Goal: Information Seeking & Learning: Learn about a topic

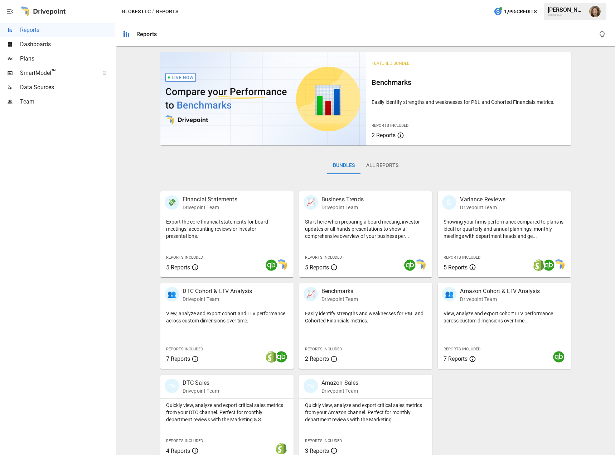
click at [556, 168] on div "Bundles All Reports" at bounding box center [365, 171] width 411 height 40
click at [211, 298] on p "Drivepoint Team" at bounding box center [218, 299] width 70 height 7
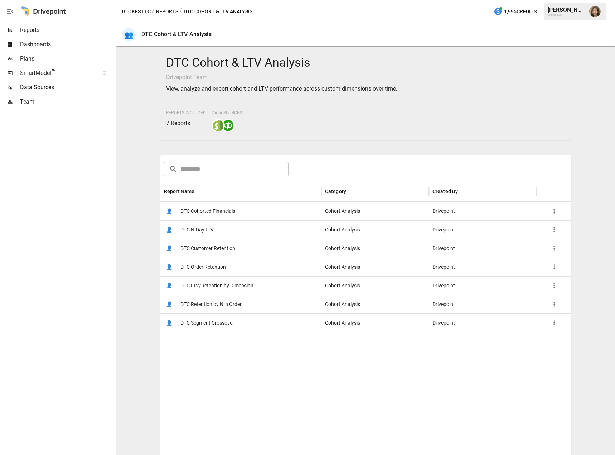
click at [233, 246] on span "DTC Customer Retention" at bounding box center [208, 248] width 55 height 18
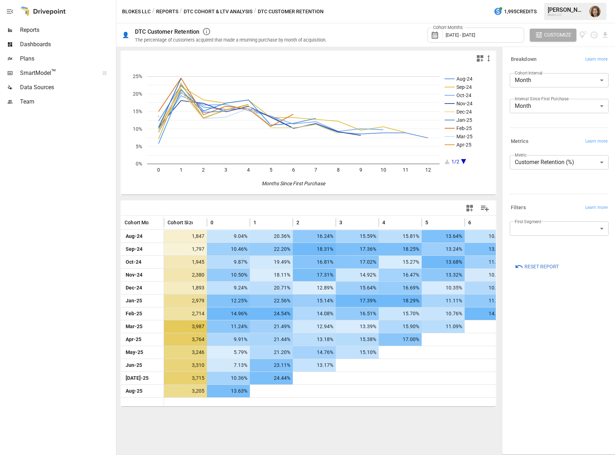
drag, startPoint x: 487, startPoint y: 325, endPoint x: 560, endPoint y: 327, distance: 73.1
click at [560, 327] on div "**********" at bounding box center [558, 251] width 115 height 408
click at [550, 39] on span "Customize" at bounding box center [558, 34] width 27 height 9
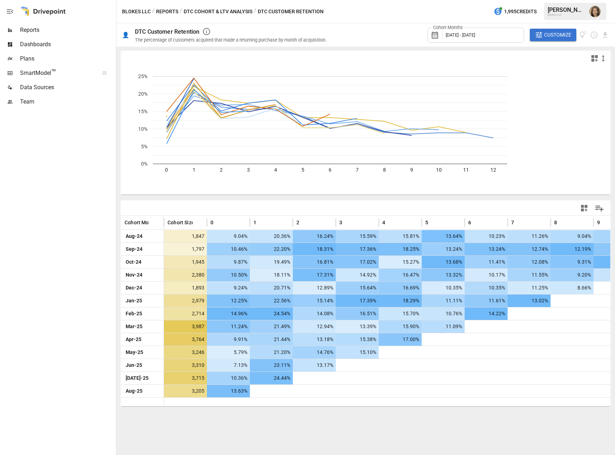
click at [550, 39] on span "Customize" at bounding box center [558, 34] width 27 height 9
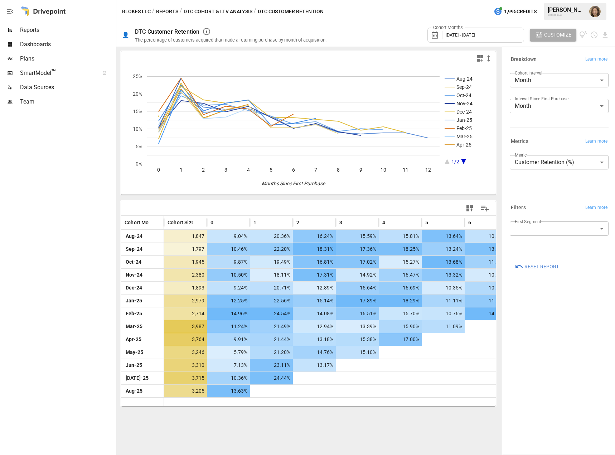
click at [552, 0] on body "Reports Dashboards Plans SmartModel ™ Data Sources Team Blokes LLC / Reports / …" at bounding box center [307, 0] width 615 height 0
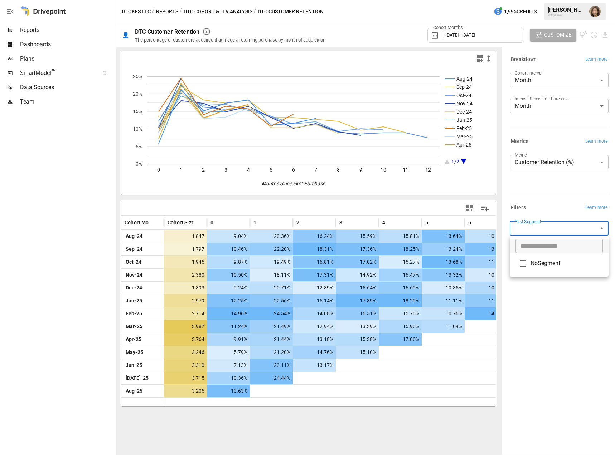
click at [577, 326] on div at bounding box center [307, 227] width 615 height 455
click at [567, 0] on body "Reports Dashboards Plans SmartModel ™ Data Sources Team Blokes LLC / Reports / …" at bounding box center [307, 0] width 615 height 0
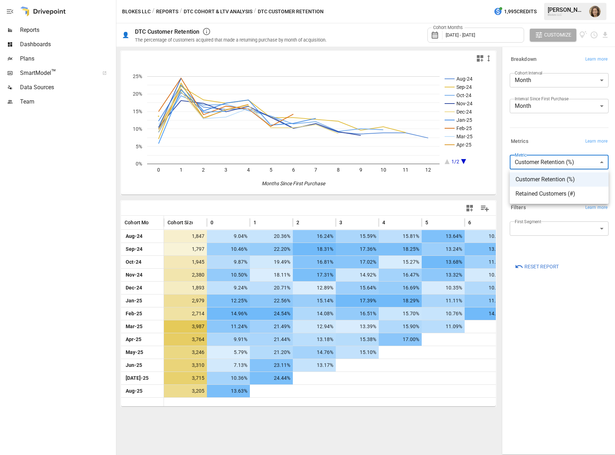
click at [542, 132] on div at bounding box center [307, 227] width 615 height 455
click at [547, 0] on body "Reports Dashboards Plans SmartModel ™ Data Sources Team Blokes LLC / Reports / …" at bounding box center [307, 0] width 615 height 0
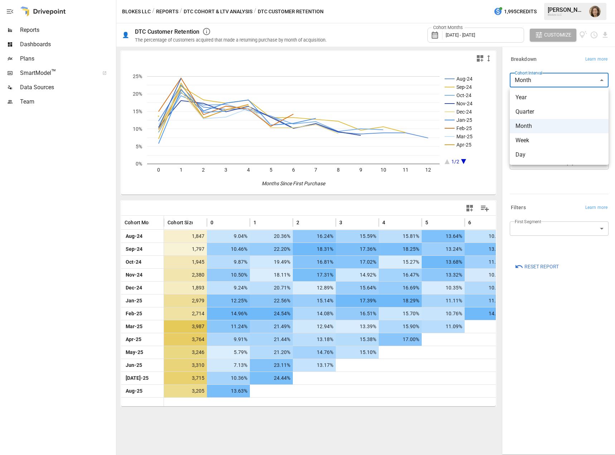
click at [547, 86] on div at bounding box center [307, 227] width 615 height 455
click at [546, 0] on body "Reports Dashboards Plans SmartModel ™ Data Sources Team Blokes LLC / Reports / …" at bounding box center [307, 0] width 615 height 0
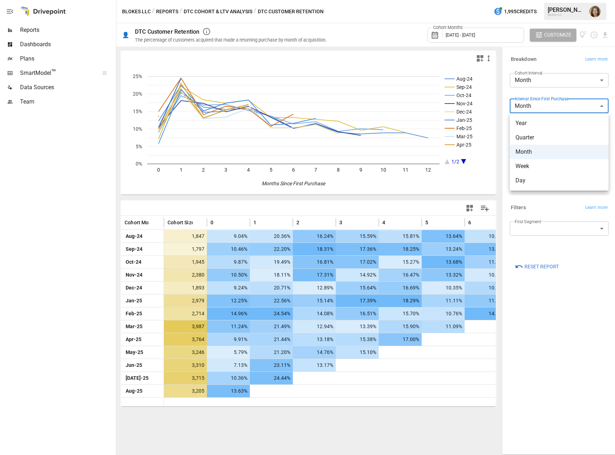
click at [546, 103] on div at bounding box center [307, 227] width 615 height 455
click at [551, 135] on div "Metrics Learn more" at bounding box center [558, 140] width 102 height 13
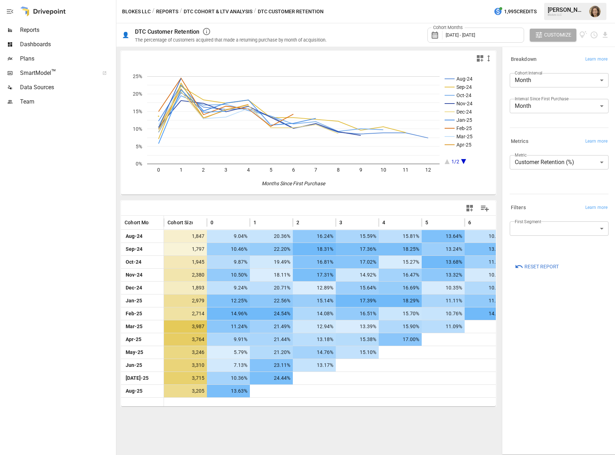
click at [561, 358] on div "**********" at bounding box center [559, 251] width 110 height 404
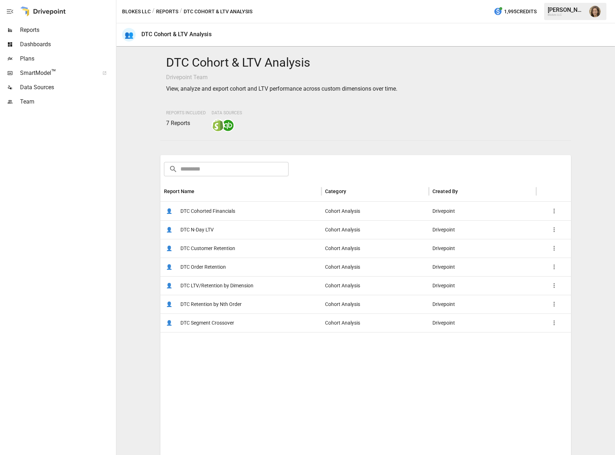
click at [159, 8] on button "Reports" at bounding box center [167, 11] width 22 height 9
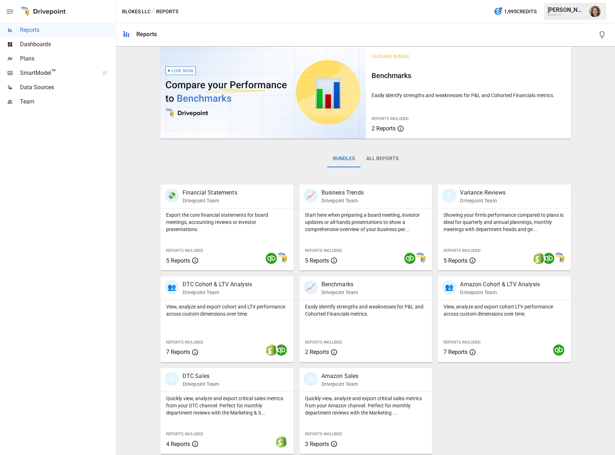
scroll to position [9, 0]
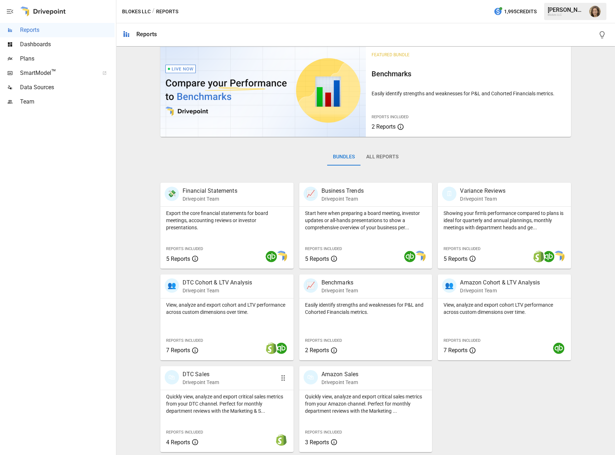
click at [198, 369] on p "DTC Sales" at bounding box center [201, 374] width 37 height 9
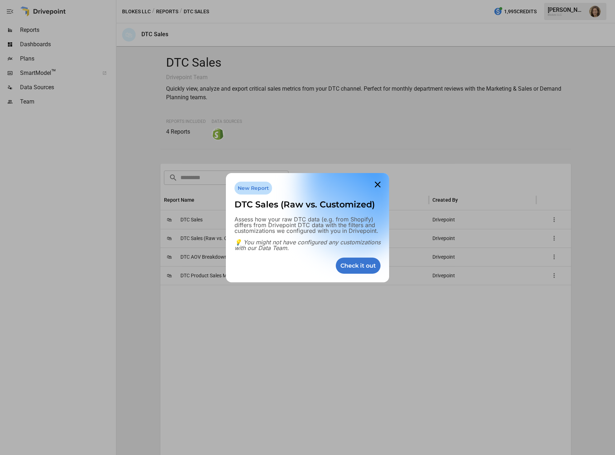
drag, startPoint x: 369, startPoint y: 268, endPoint x: 371, endPoint y: 318, distance: 49.9
click at [371, 0] on div "New Report DTC Sales (Raw vs. Customized) Assess how your raw DTC data (e.g. fr…" at bounding box center [307, 0] width 615 height 0
click at [377, 182] on icon at bounding box center [378, 184] width 14 height 14
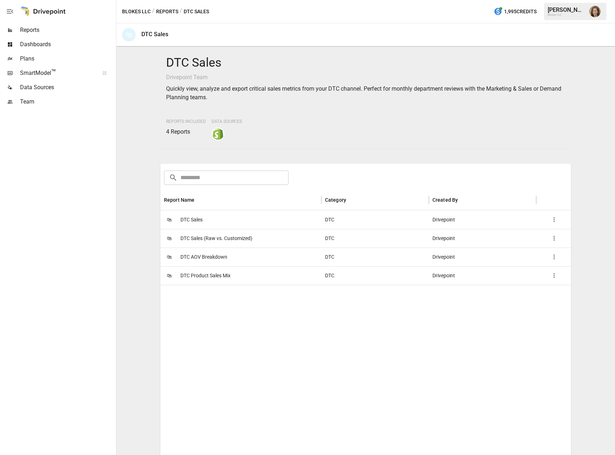
click at [201, 369] on div at bounding box center [366, 424] width 412 height 279
click at [201, 256] on span "DTC AOV Breakdown" at bounding box center [204, 257] width 47 height 18
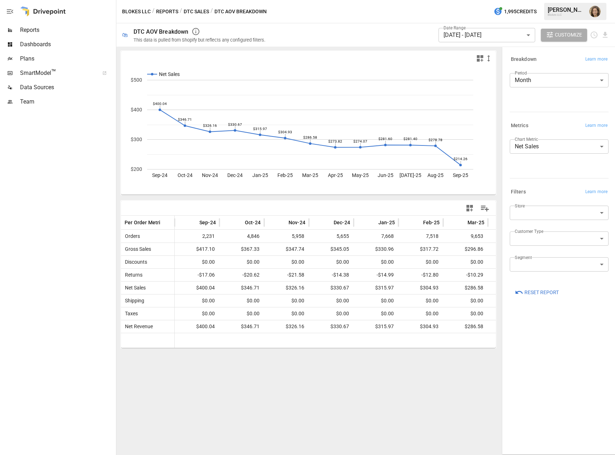
click at [200, 369] on div "Net Sales Sep-24 Oct-24 Nov-24 Dec-24 Jan-25 Feb-25 Mar-25 Apr-25 May-25 Jun-25…" at bounding box center [308, 251] width 384 height 408
click at [168, 13] on button "Reports" at bounding box center [167, 11] width 22 height 9
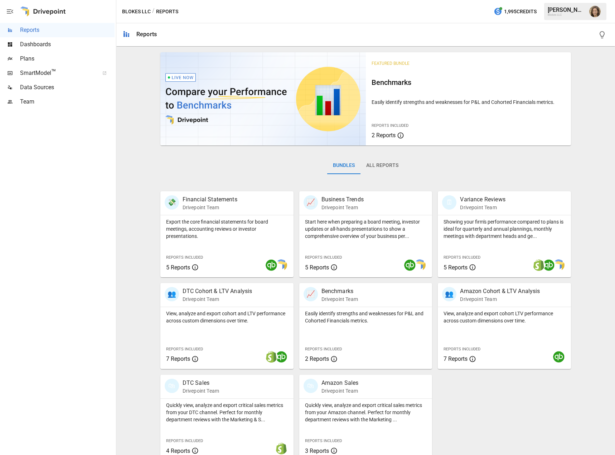
click at [481, 369] on div "💸 Financial Statements Drivepoint Team Export the core financial statements for…" at bounding box center [363, 323] width 417 height 275
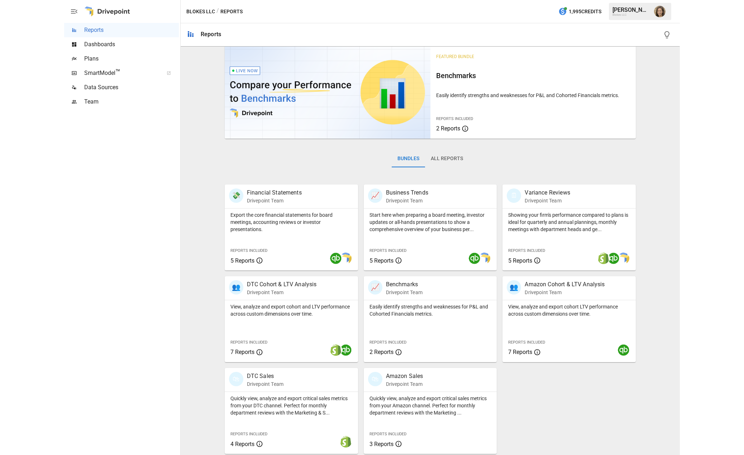
scroll to position [9, 0]
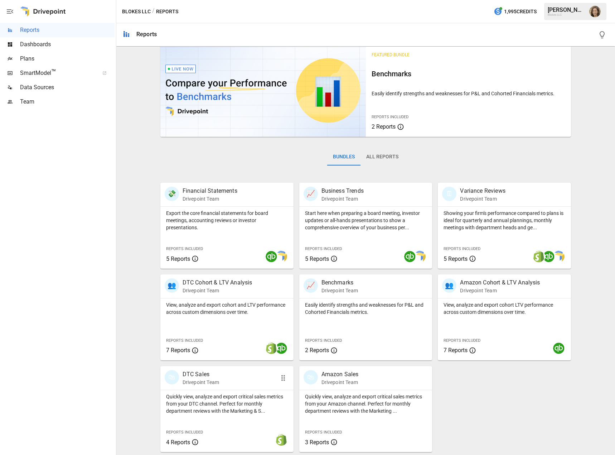
click at [227, 369] on div "🛍 DTC Sales Drivepoint Team" at bounding box center [217, 378] width 104 height 16
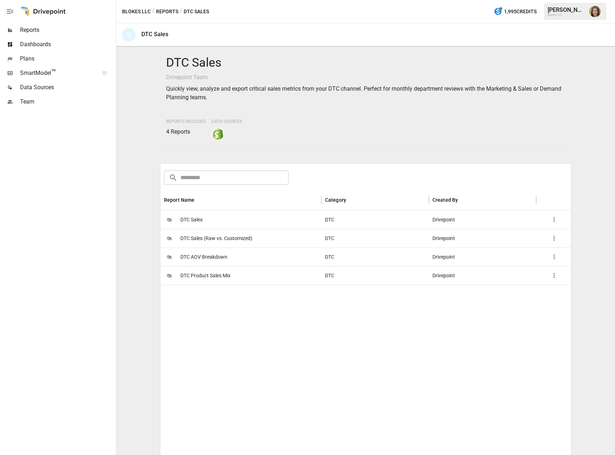
click at [227, 369] on div at bounding box center [366, 424] width 412 height 279
click at [193, 219] on span "DTC Sales" at bounding box center [192, 220] width 22 height 18
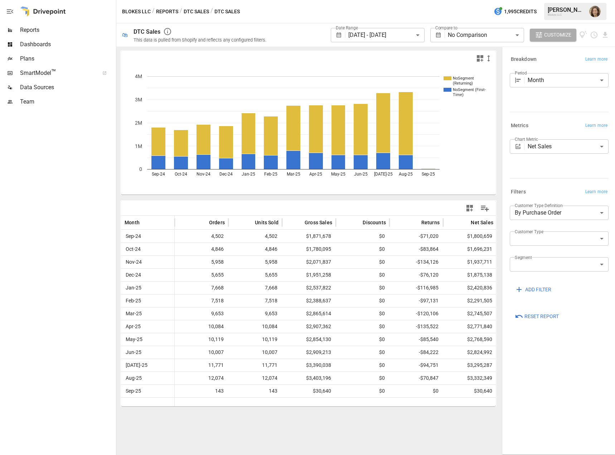
click at [300, 369] on div "NoSegment (Returning) NoSegment (First- Time) Sep-24 Oct-24 Nov-24 Dec-24 Jan-2…" at bounding box center [308, 251] width 384 height 408
click at [272, 15] on div "Blokes LLC / Reports / DTC Sales / DTC Sales 1,995 Credits [PERSON_NAME] Blokes…" at bounding box center [365, 11] width 499 height 23
click at [165, 11] on button "Reports" at bounding box center [167, 11] width 22 height 9
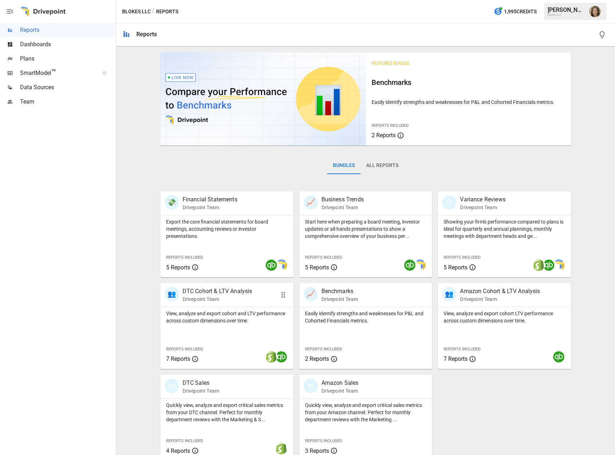
click at [233, 292] on p "DTC Cohort & LTV Analysis" at bounding box center [218, 291] width 70 height 9
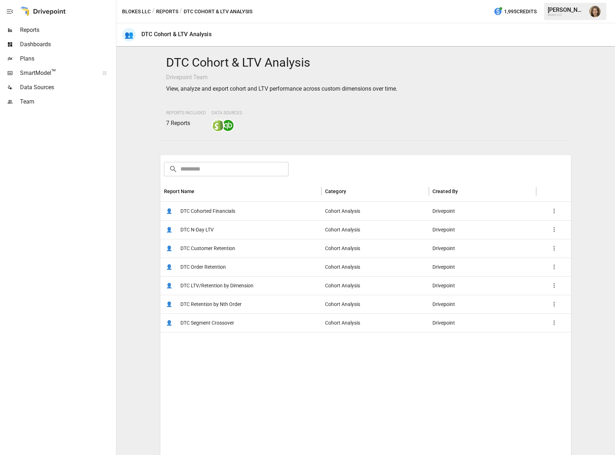
click at [227, 369] on div at bounding box center [366, 443] width 412 height 223
click at [221, 354] on div at bounding box center [366, 443] width 412 height 223
click at [212, 286] on span "DTC LTV/Retention by Dimension" at bounding box center [217, 286] width 73 height 18
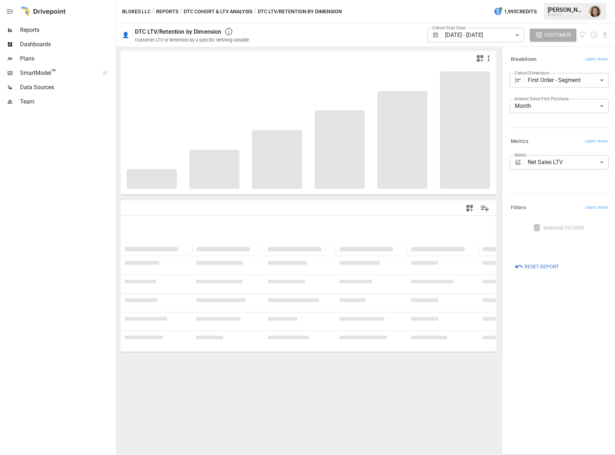
click at [167, 14] on button "Reports" at bounding box center [167, 11] width 22 height 9
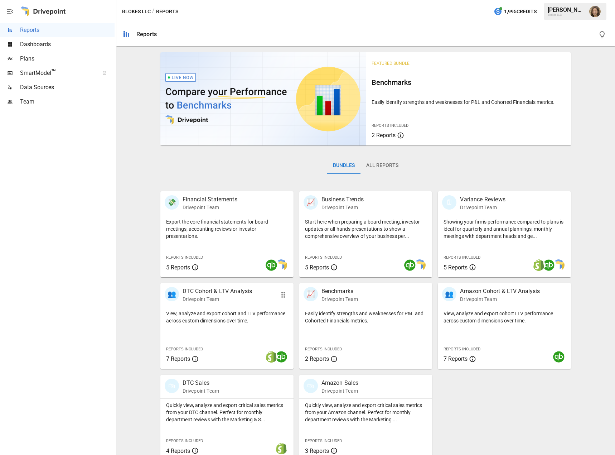
click at [229, 293] on p "DTC Cohort & LTV Analysis" at bounding box center [218, 291] width 70 height 9
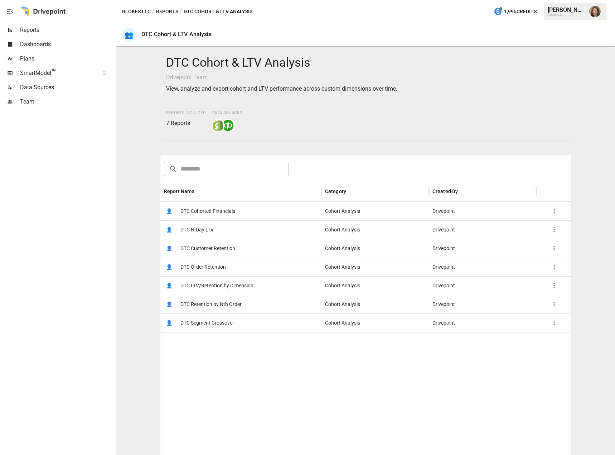
click at [225, 369] on div at bounding box center [366, 443] width 412 height 223
click at [206, 250] on span "DTC Customer Retention" at bounding box center [208, 248] width 55 height 18
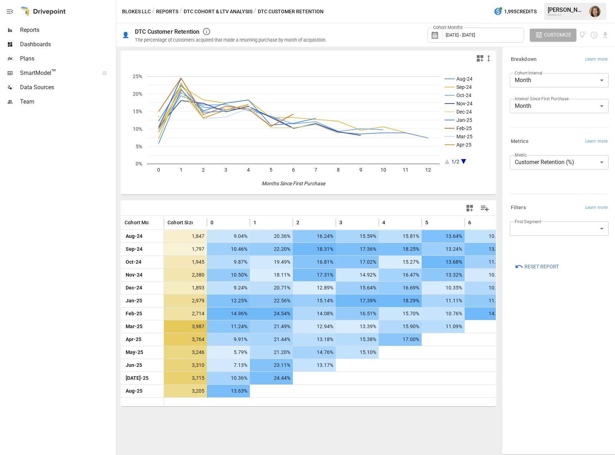
click at [551, 38] on span "Customize" at bounding box center [558, 34] width 27 height 9
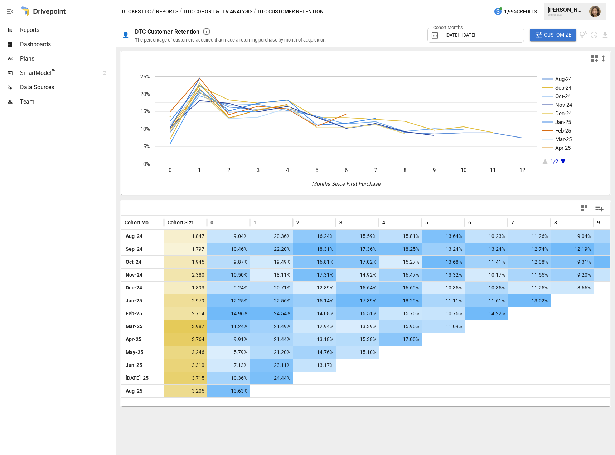
click at [219, 10] on button "DTC Cohort & LTV Analysis" at bounding box center [218, 11] width 69 height 9
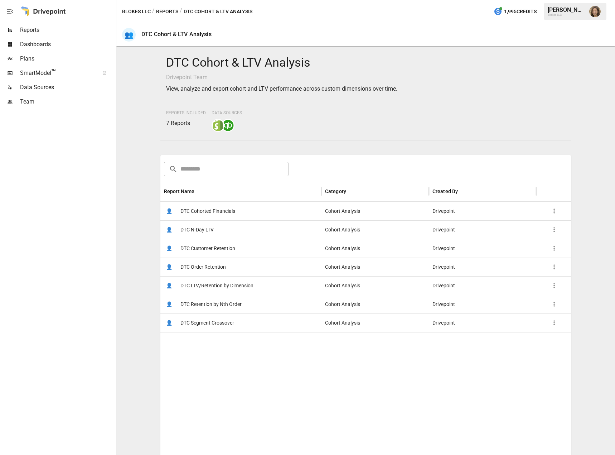
click at [225, 214] on span "DTC Cohorted Financials" at bounding box center [208, 211] width 55 height 18
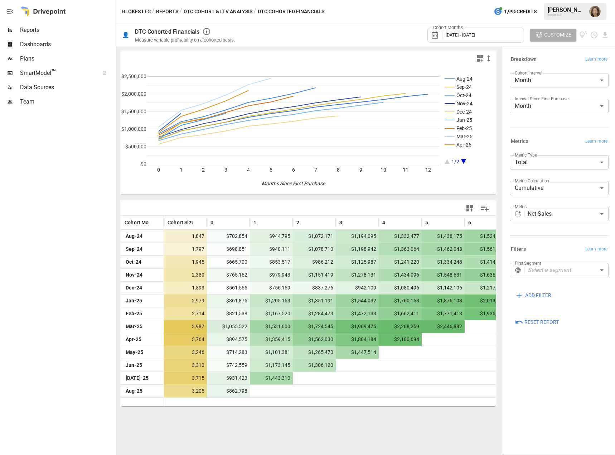
click at [221, 369] on div "Aug-24 Sep-24 Oct-24 Nov-24 Dec-24 Jan-25 Feb-25 Mar-25 Apr-25 1/2 0 1 2 3 4 5 …" at bounding box center [308, 251] width 384 height 408
click at [296, 369] on div "Aug-24 Sep-24 Oct-24 Nov-24 Dec-24 Jan-25 Feb-25 Mar-25 Apr-25 1/2 0 1 2 3 4 5 …" at bounding box center [308, 251] width 384 height 408
click at [311, 369] on div "Aug-24 Sep-24 Oct-24 Nov-24 Dec-24 Jan-25 Feb-25 Mar-25 Apr-25 1/2 0 1 2 3 4 5 …" at bounding box center [308, 251] width 384 height 408
click at [312, 369] on div "Aug-24 Sep-24 Oct-24 Nov-24 Dec-24 Jan-25 Feb-25 Mar-25 Apr-25 1/2 0 1 2 3 4 5 …" at bounding box center [308, 251] width 384 height 408
click at [555, 369] on div "**********" at bounding box center [559, 251] width 110 height 404
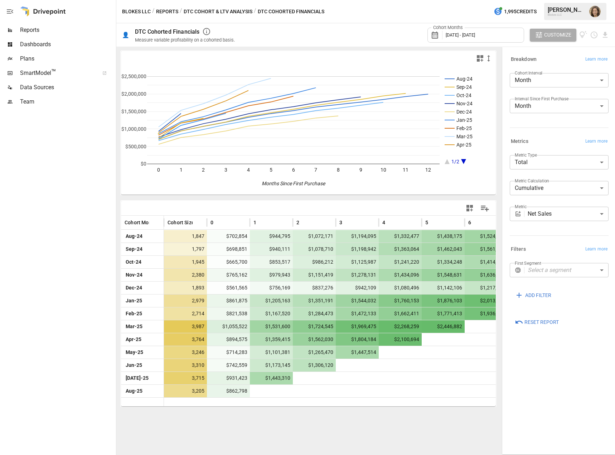
click at [374, 369] on div "Aug-24 Sep-24 Oct-24 Nov-24 Dec-24 Jan-25 Feb-25 Mar-25 Apr-25 1/2 0 1 2 3 4 5 …" at bounding box center [308, 251] width 384 height 408
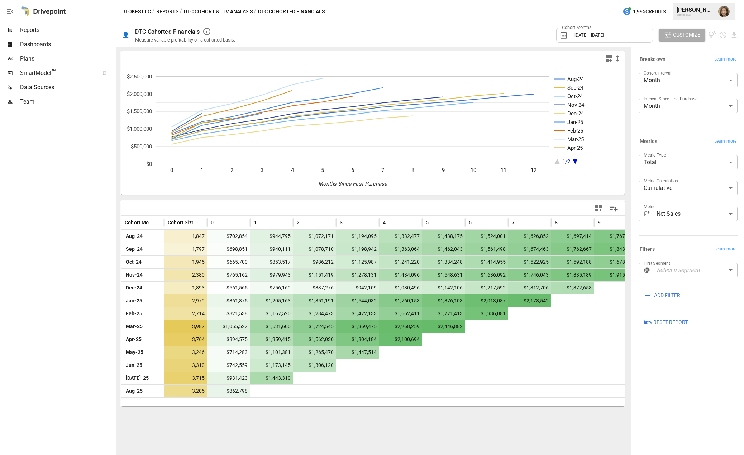
click at [684, 37] on span "Customize" at bounding box center [686, 34] width 27 height 9
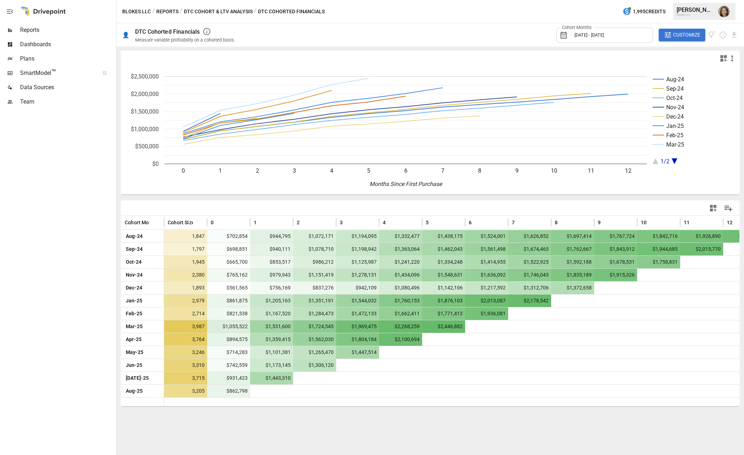
click at [420, 32] on div "Cohort Months [DATE] - [DATE] Customize" at bounding box center [491, 34] width 494 height 23
click at [300, 39] on div "Cohort Months [DATE] - [DATE] Customize" at bounding box center [491, 34] width 494 height 23
click at [329, 369] on div "Aug-24 Sep-24 Oct-24 Nov-24 Dec-24 Jan-25 Feb-25 Mar-25 1/2 0 1 2 3 4 5 6 7 8 9…" at bounding box center [429, 251] width 627 height 408
click at [205, 13] on button "DTC Cohort & LTV Analysis" at bounding box center [218, 11] width 69 height 9
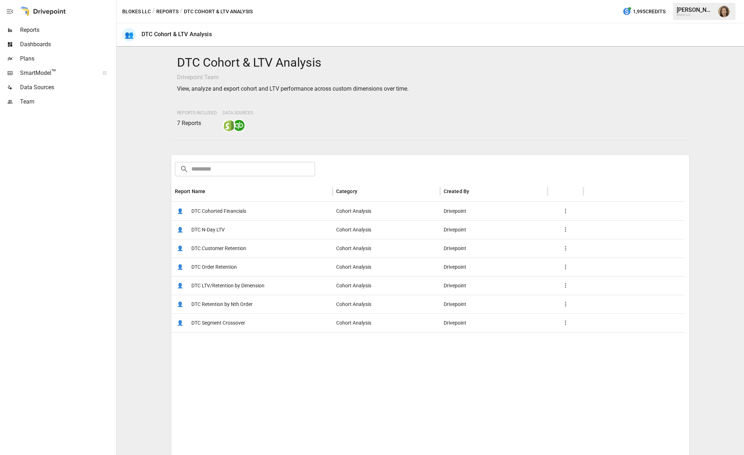
click at [223, 251] on span "DTC Customer Retention" at bounding box center [218, 248] width 55 height 18
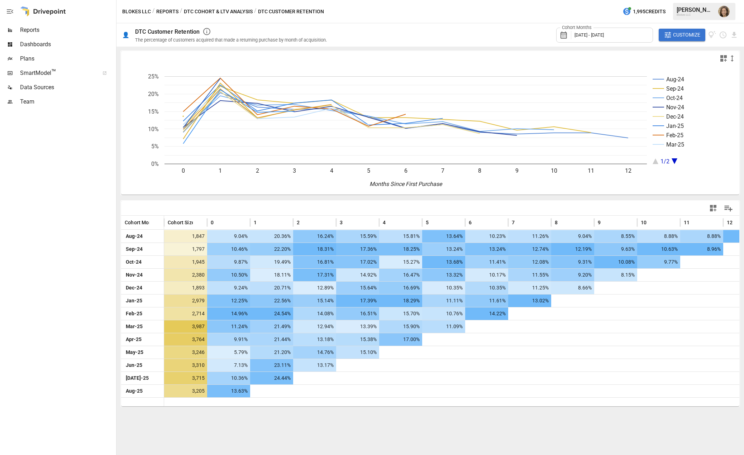
click at [441, 41] on div "Cohort Months [DATE] - [DATE] Customize" at bounding box center [536, 34] width 403 height 23
click at [441, 15] on div "Blokes LLC / Reports / DTC Cohort & LTV Analysis / DTC Customer Retention 1,995…" at bounding box center [429, 11] width 627 height 23
click at [451, 40] on div "Cohort Months [DATE] - [DATE] Customize" at bounding box center [536, 34] width 403 height 23
click at [227, 369] on div "Aug-24 Sep-24 Oct-24 Nov-24 Dec-24 Jan-25 Feb-25 Mar-25 1/2 0 1 2 3 4 5 6 7 8 9…" at bounding box center [429, 251] width 627 height 408
click at [371, 17] on div "Blokes LLC / Reports / DTC Cohort & LTV Analysis / DTC Customer Retention 1,995…" at bounding box center [429, 11] width 627 height 23
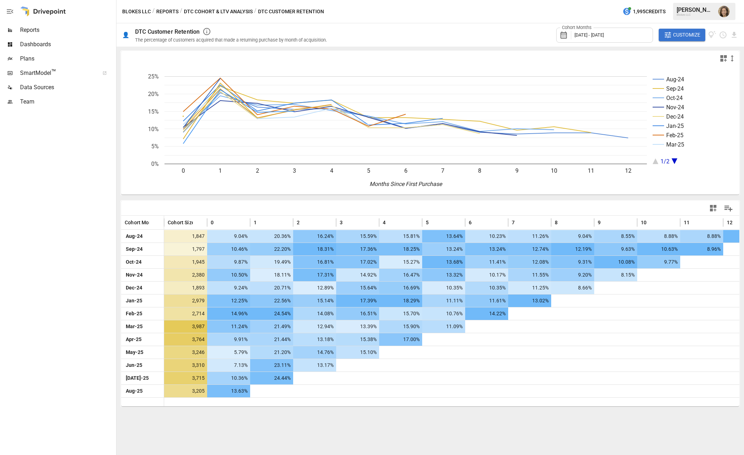
click at [202, 12] on button "DTC Cohort & LTV Analysis" at bounding box center [218, 11] width 69 height 9
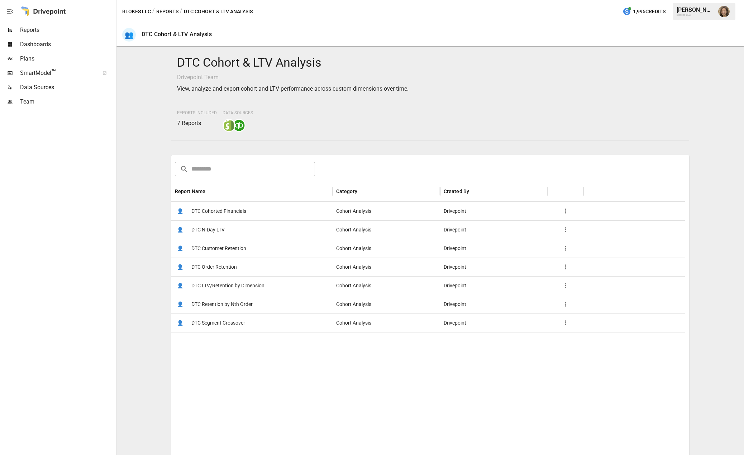
drag, startPoint x: 195, startPoint y: 372, endPoint x: 255, endPoint y: 413, distance: 72.9
click at [195, 369] on div at bounding box center [427, 443] width 513 height 223
click at [224, 213] on span "DTC Cohorted Financials" at bounding box center [218, 211] width 55 height 18
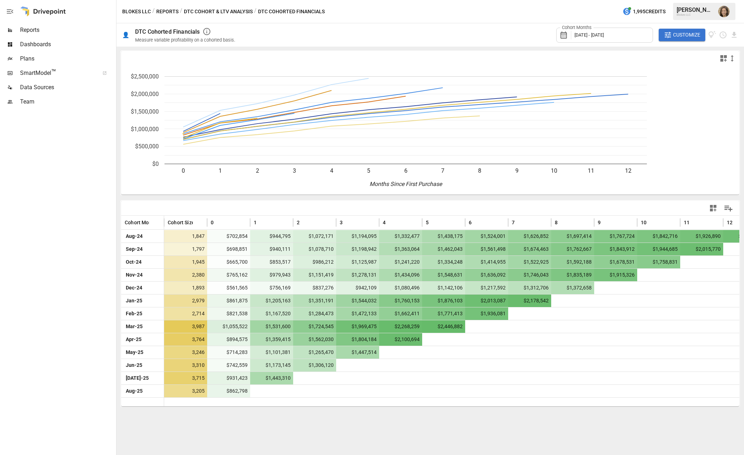
drag, startPoint x: 690, startPoint y: 32, endPoint x: 692, endPoint y: 83, distance: 52.0
click at [687, 32] on span "Customize" at bounding box center [686, 34] width 27 height 9
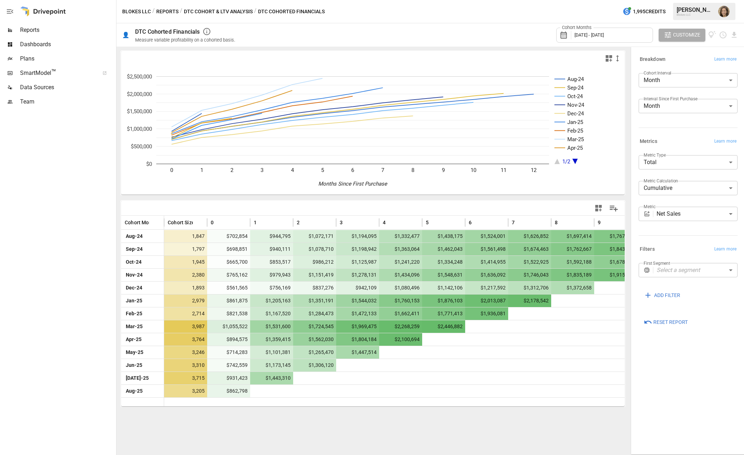
click at [687, 348] on div "**********" at bounding box center [688, 251] width 110 height 404
click at [663, 0] on body "Reports Dashboards Plans SmartModel ™ Data Sources Team Blokes LLC / Reports / …" at bounding box center [372, 0] width 744 height 0
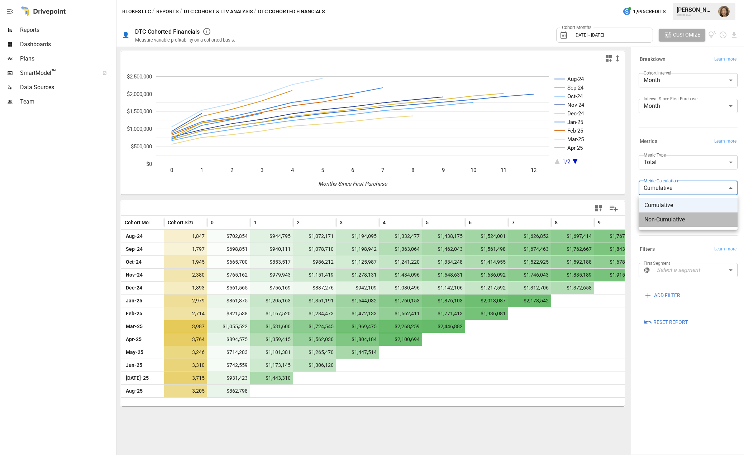
click at [671, 219] on span "Non-Cumulative" at bounding box center [687, 219] width 87 height 9
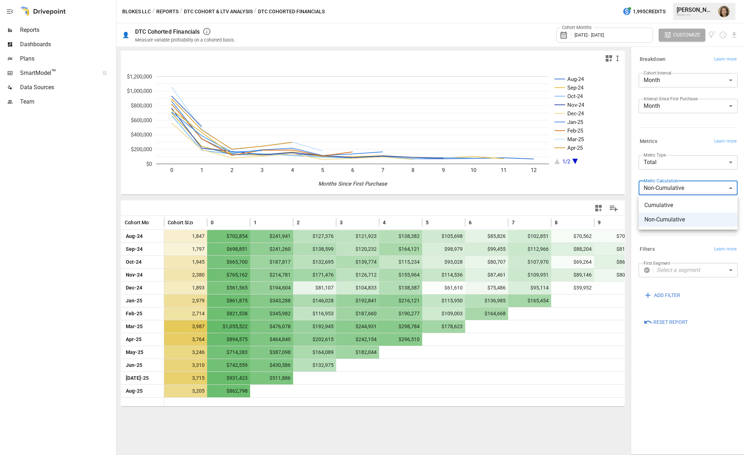
click at [658, 0] on body "Reports Dashboards Plans SmartModel ™ Data Sources Team Blokes LLC / Reports / …" at bounding box center [372, 0] width 744 height 0
click at [661, 210] on li "Cumulative" at bounding box center [687, 205] width 99 height 14
type input "**********"
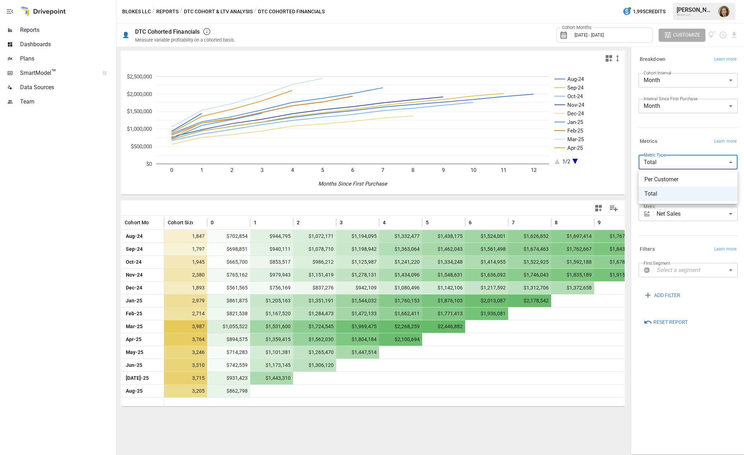
click at [670, 0] on body "Reports Dashboards Plans SmartModel ™ Data Sources Team Blokes LLC / Reports / …" at bounding box center [372, 0] width 744 height 0
click at [671, 181] on span "Per Customer" at bounding box center [687, 179] width 87 height 9
type input "**********"
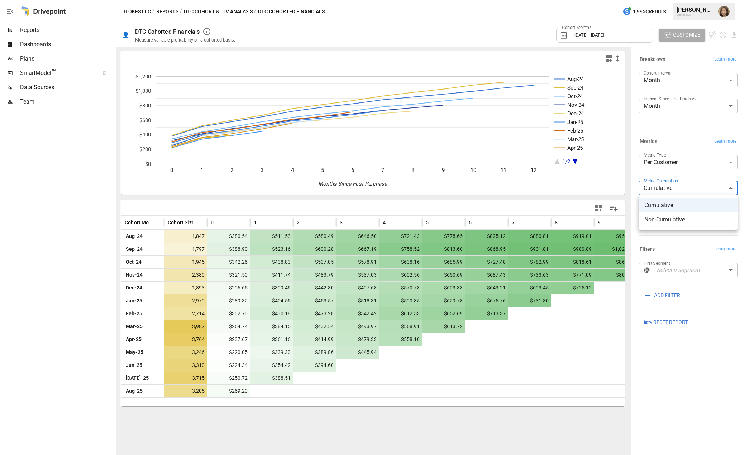
click at [687, 0] on body "Reports Dashboards Plans SmartModel ™ Data Sources Team Blokes LLC / Reports / …" at bounding box center [372, 0] width 744 height 0
click at [676, 220] on span "Non-Cumulative" at bounding box center [687, 219] width 87 height 9
type input "**********"
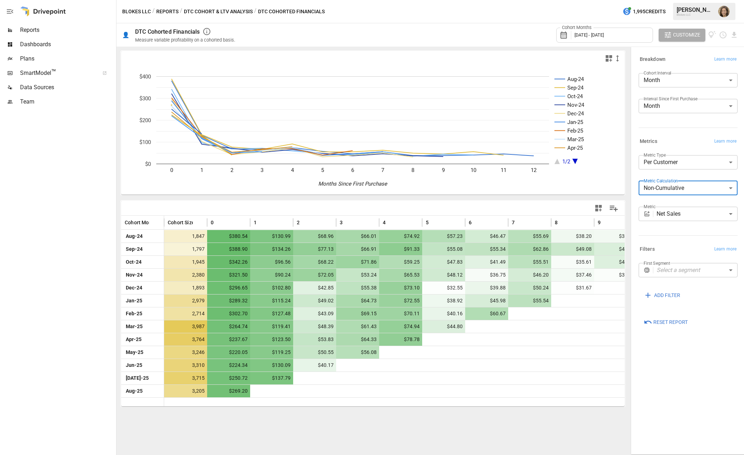
click at [285, 369] on div "Aug-24 Sep-24 Oct-24 Nov-24 Dec-24 Jan-25 Feb-25 Mar-25 Apr-25 1/2 0 1 2 3 4 5 …" at bounding box center [372, 251] width 513 height 408
click at [673, 0] on body "Reports Dashboards Plans SmartModel ™ Data Sources Team Blokes LLC / Reports / …" at bounding box center [372, 0] width 744 height 0
click at [673, 136] on div at bounding box center [372, 227] width 744 height 455
click at [675, 0] on body "Reports Dashboards Plans SmartModel ™ Data Sources Team Blokes LLC / Reports / …" at bounding box center [372, 0] width 744 height 0
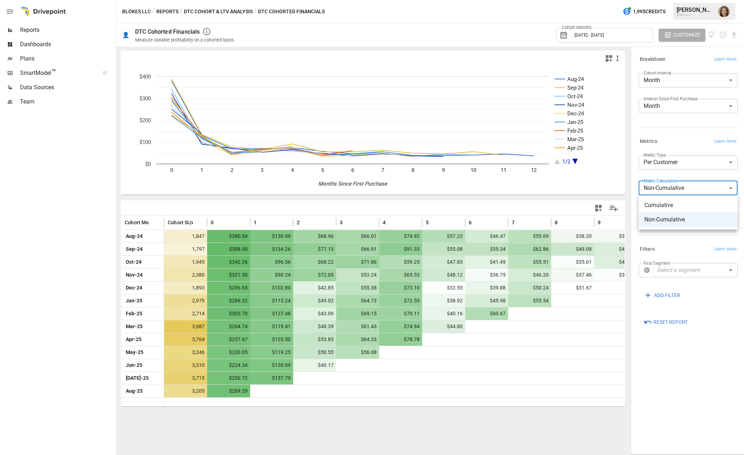
click at [680, 138] on div at bounding box center [372, 227] width 744 height 455
click at [679, 125] on div at bounding box center [687, 126] width 102 height 3
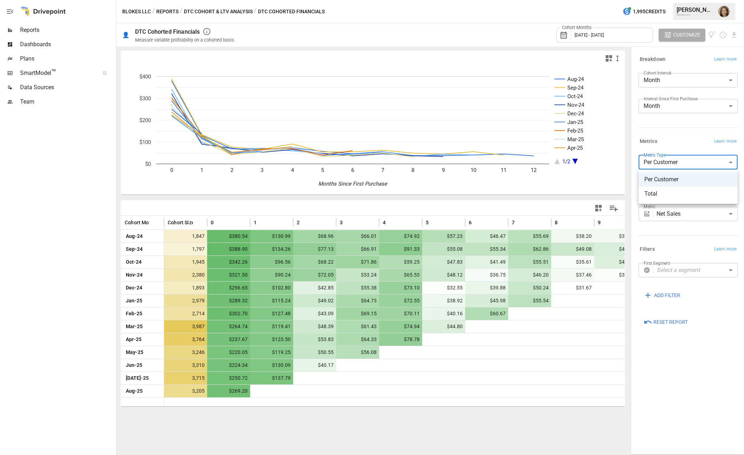
click at [682, 0] on body "Reports Dashboards Plans SmartModel ™ Data Sources Team Blokes LLC / Reports / …" at bounding box center [372, 0] width 744 height 0
click at [676, 145] on div at bounding box center [372, 227] width 744 height 455
click at [668, 0] on body "Reports Dashboards Plans SmartModel ™ Data Sources Team Blokes LLC / Reports / …" at bounding box center [372, 0] width 744 height 0
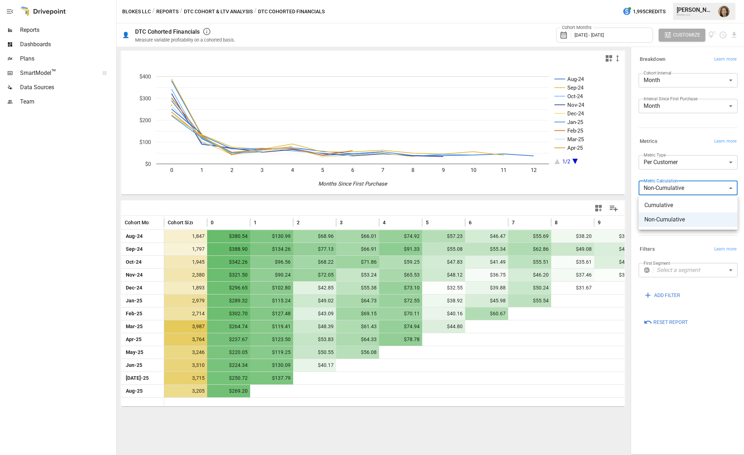
click at [668, 186] on div at bounding box center [372, 227] width 744 height 455
click at [684, 148] on div "**********" at bounding box center [687, 188] width 102 height 108
click at [673, 0] on body "Reports Dashboards Plans SmartModel ™ Data Sources Team Blokes LLC / Reports / …" at bounding box center [372, 0] width 744 height 0
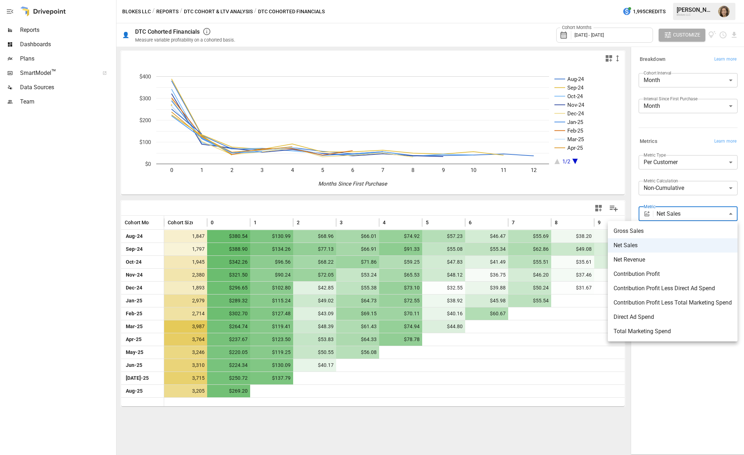
click at [672, 369] on div at bounding box center [372, 227] width 744 height 455
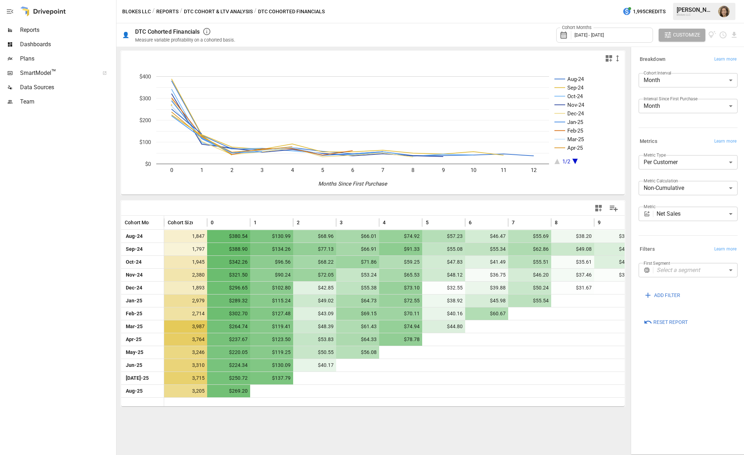
click at [674, 353] on div "**********" at bounding box center [688, 251] width 110 height 404
drag, startPoint x: 660, startPoint y: 339, endPoint x: 688, endPoint y: 368, distance: 40.3
click at [687, 368] on div "**********" at bounding box center [688, 251] width 110 height 404
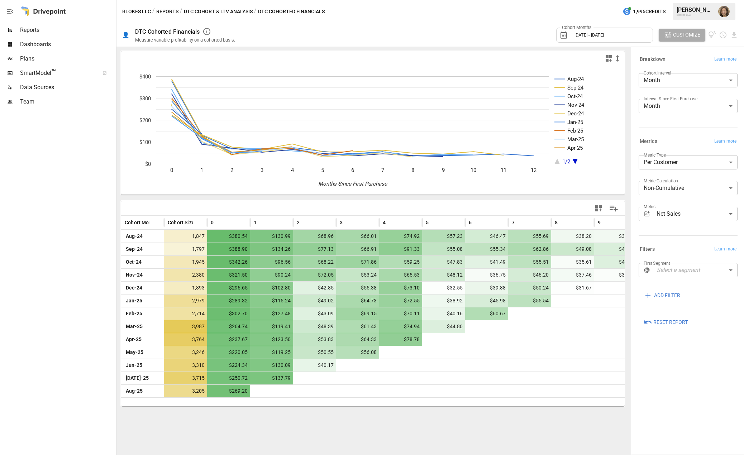
click at [661, 205] on div "**********" at bounding box center [687, 191] width 99 height 72
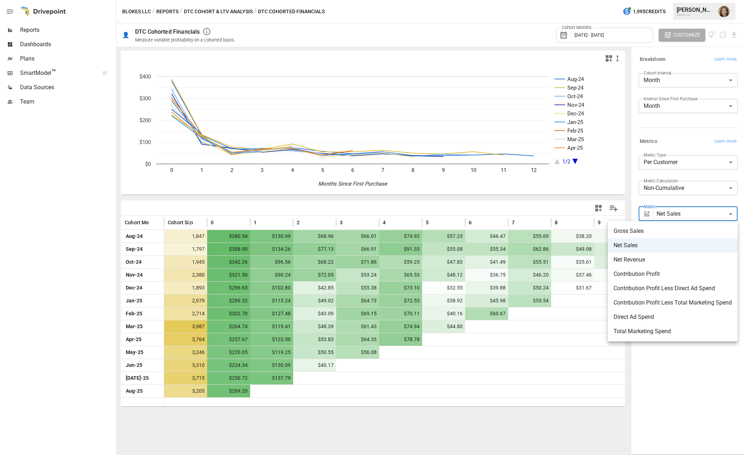
click at [664, 0] on body "Reports Dashboards Plans SmartModel ™ Data Sources Team Blokes LLC / Reports / …" at bounding box center [372, 0] width 744 height 0
click at [675, 369] on div at bounding box center [372, 227] width 744 height 455
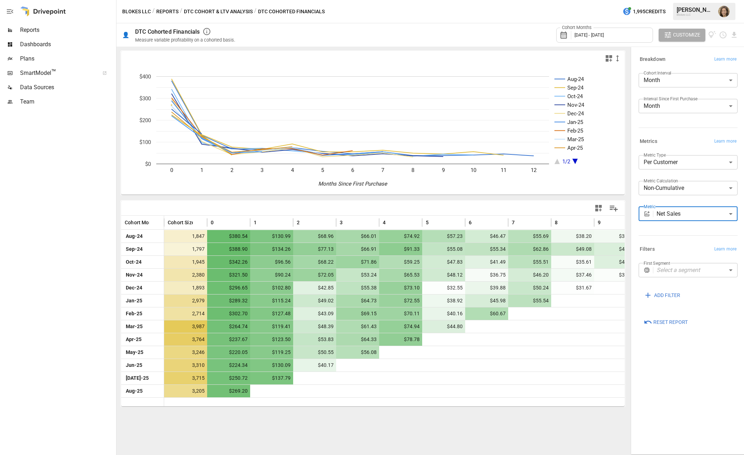
click at [670, 0] on body "Reports Dashboards Plans SmartModel ™ Data Sources Team Blokes LLC / Reports / …" at bounding box center [372, 0] width 744 height 0
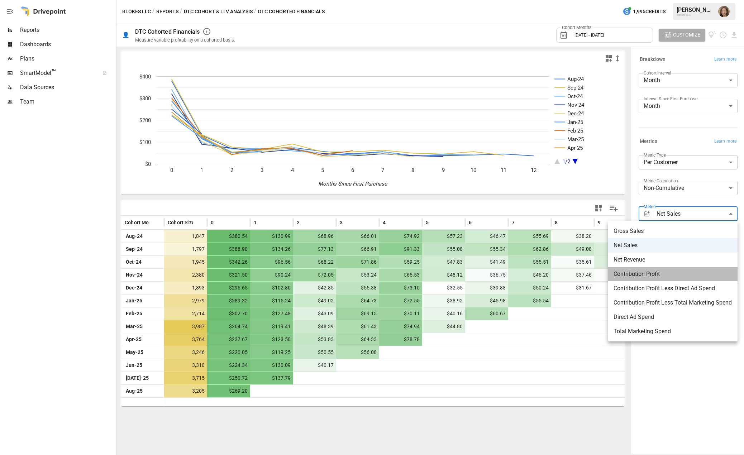
click at [643, 274] on span "Contribution Profit" at bounding box center [672, 274] width 118 height 9
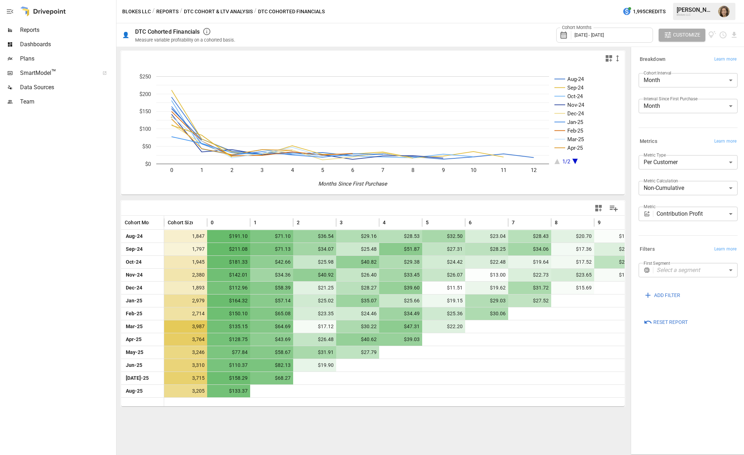
click at [501, 369] on div "Aug-24 Sep-24 Oct-24 Nov-24 Dec-24 Jan-25 Feb-25 Mar-25 Apr-25 1/2 0 1 2 3 4 5 …" at bounding box center [372, 251] width 513 height 408
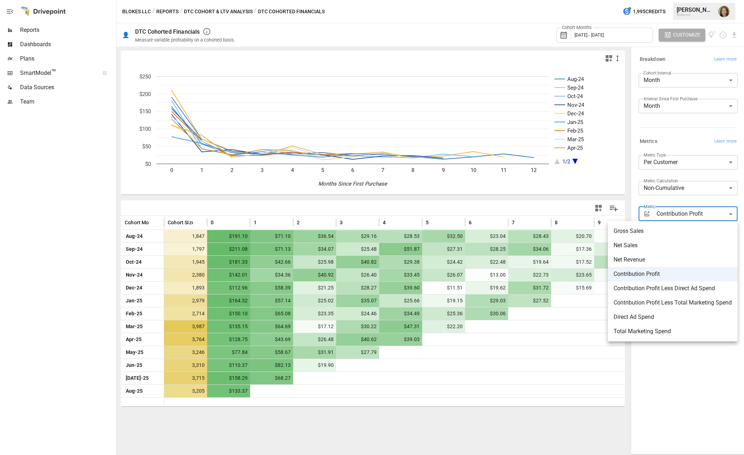
click at [671, 0] on body "Reports Dashboards Plans SmartModel ™ Data Sources Team Blokes LLC / Reports / …" at bounding box center [372, 0] width 744 height 0
click at [650, 333] on span "Total Marketing Spend" at bounding box center [672, 331] width 118 height 9
type input "**********"
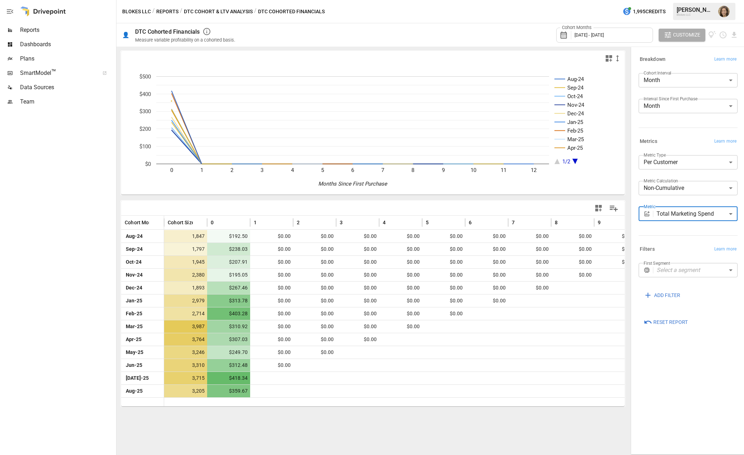
click at [681, 0] on body "Reports Dashboards Plans SmartModel ™ Data Sources Team Blokes LLC / Reports / …" at bounding box center [372, 0] width 744 height 0
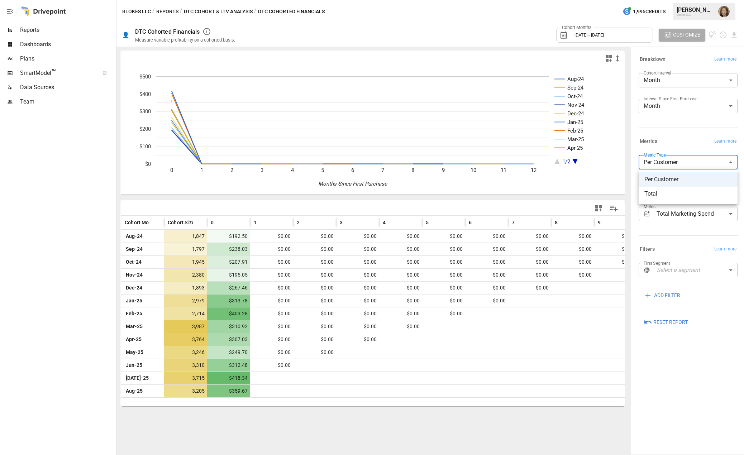
click at [651, 197] on span "Total" at bounding box center [687, 194] width 87 height 9
type input "*****"
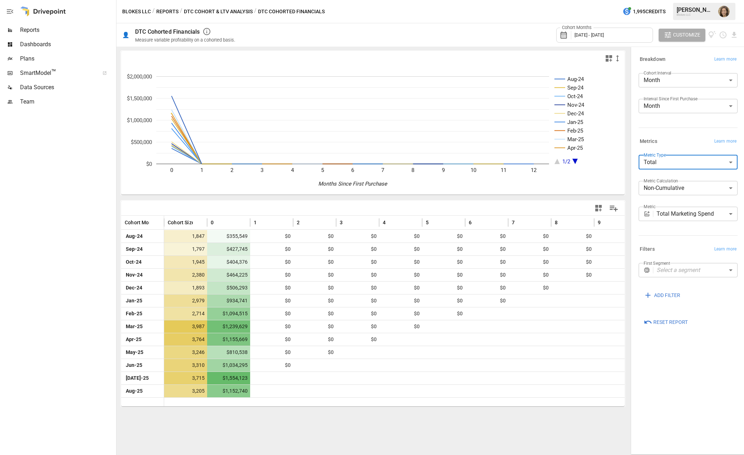
click at [687, 369] on div "**********" at bounding box center [688, 251] width 110 height 404
click at [536, 369] on div "Aug-24 Sep-24 Oct-24 Nov-24 Dec-24 Jan-25 Feb-25 Mar-25 Apr-25 1/2 0 1 2 3 4 5 …" at bounding box center [372, 251] width 513 height 408
click at [687, 369] on div "**********" at bounding box center [688, 251] width 110 height 404
click at [665, 183] on label "Metric Calculation" at bounding box center [660, 181] width 34 height 6
click at [666, 0] on body "Reports Dashboards Plans SmartModel ™ Data Sources Team Blokes LLC / Reports / …" at bounding box center [372, 0] width 744 height 0
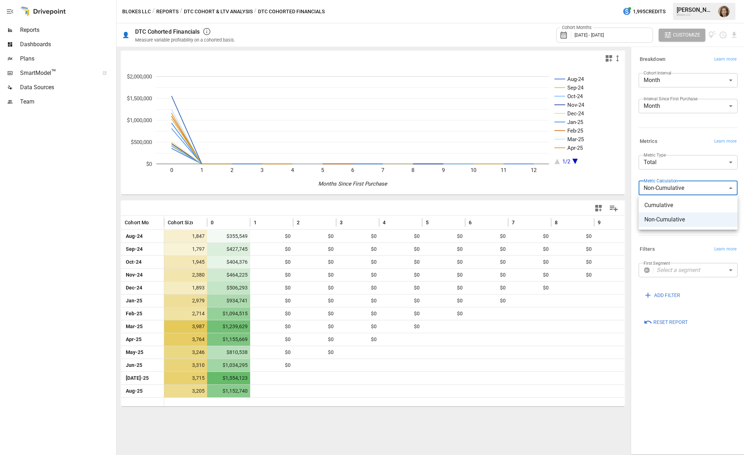
click at [665, 204] on span "Cumulative" at bounding box center [687, 205] width 87 height 9
type input "**********"
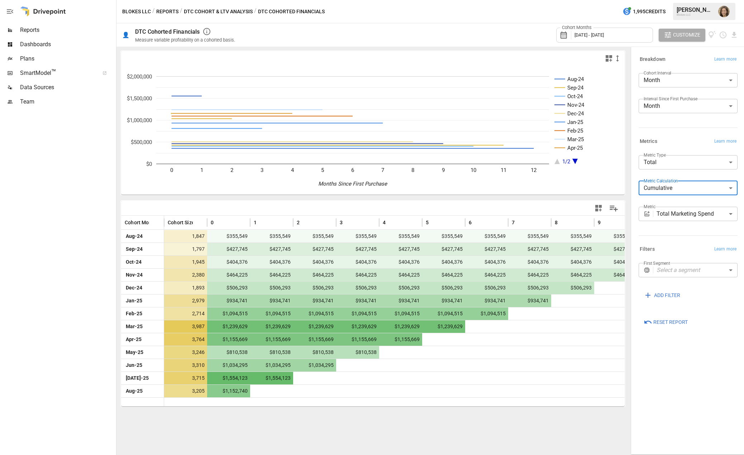
click at [336, 369] on div "Aug-24 Sep-24 Oct-24 Nov-24 Dec-24 Jan-25 Feb-25 Mar-25 Apr-25 1/2 0 1 2 3 4 5 …" at bounding box center [372, 251] width 513 height 408
click at [677, 0] on body "Reports Dashboards Plans SmartModel ™ Data Sources Team Blokes LLC / Reports / …" at bounding box center [372, 0] width 744 height 0
click at [674, 173] on div at bounding box center [372, 227] width 744 height 455
click at [679, 0] on body "Reports Dashboards Plans SmartModel ™ Data Sources Team Blokes LLC / Reports / …" at bounding box center [372, 0] width 744 height 0
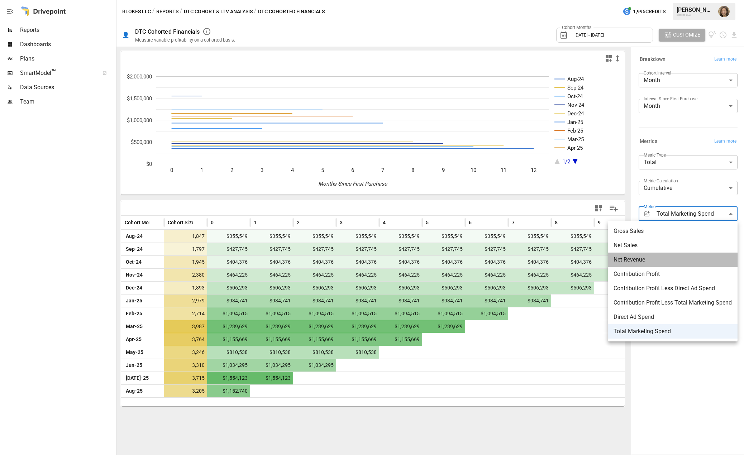
click at [656, 260] on span "Net Revenue" at bounding box center [672, 259] width 118 height 9
type input "**********"
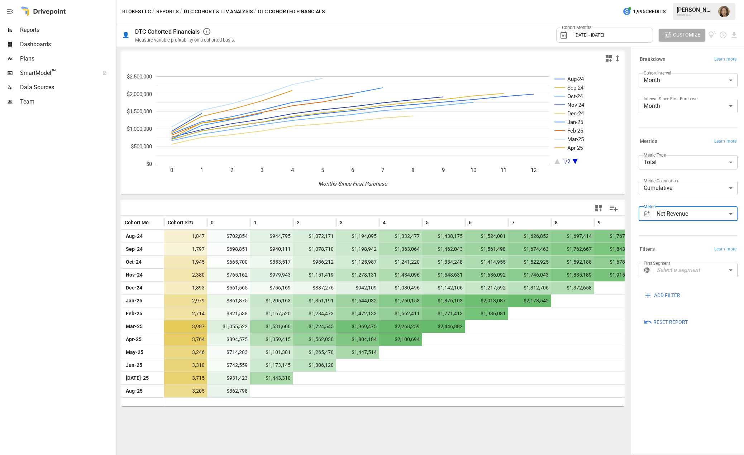
click at [329, 369] on div "Aug-24 Sep-24 Oct-24 Nov-24 Dec-24 Jan-25 Feb-25 Mar-25 Apr-25 1/2 0 1 2 3 4 5 …" at bounding box center [372, 251] width 513 height 408
click at [266, 369] on div "Aug-24 Sep-24 Oct-24 Nov-24 Dec-24 Jan-25 Feb-25 Mar-25 Apr-25 1/2 0 1 2 3 4 5 …" at bounding box center [372, 251] width 513 height 408
drag, startPoint x: 283, startPoint y: 432, endPoint x: 293, endPoint y: 442, distance: 14.7
click at [283, 369] on div "Aug-24 Sep-24 Oct-24 Nov-24 Dec-24 Jan-25 Feb-25 Mar-25 Apr-25 1/2 0 1 2 3 4 5 …" at bounding box center [372, 251] width 513 height 408
click at [165, 9] on button "Reports" at bounding box center [167, 11] width 22 height 9
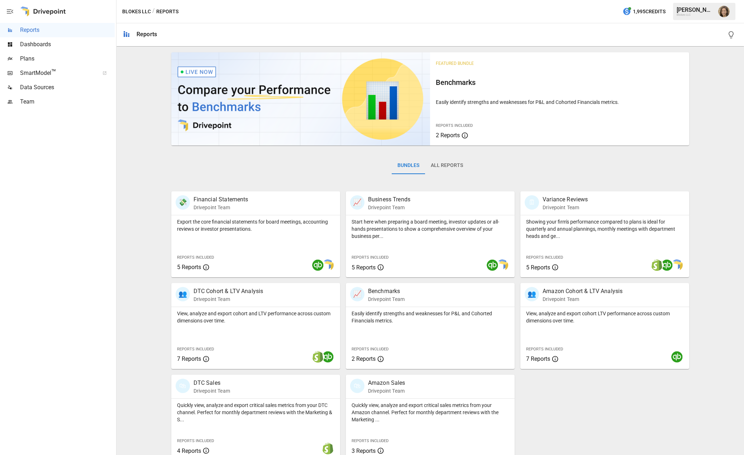
click at [137, 266] on div "Featured Bundle Benchmarks Easily identify strengths and weaknesses for P&L and…" at bounding box center [430, 254] width 622 height 411
click at [556, 369] on div "💸 Financial Statements Drivepoint Team Export the core financial statements for…" at bounding box center [428, 323] width 524 height 275
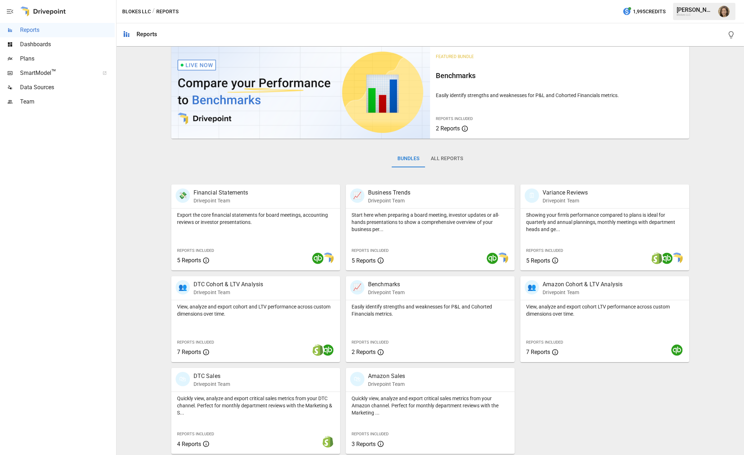
scroll to position [9, 0]
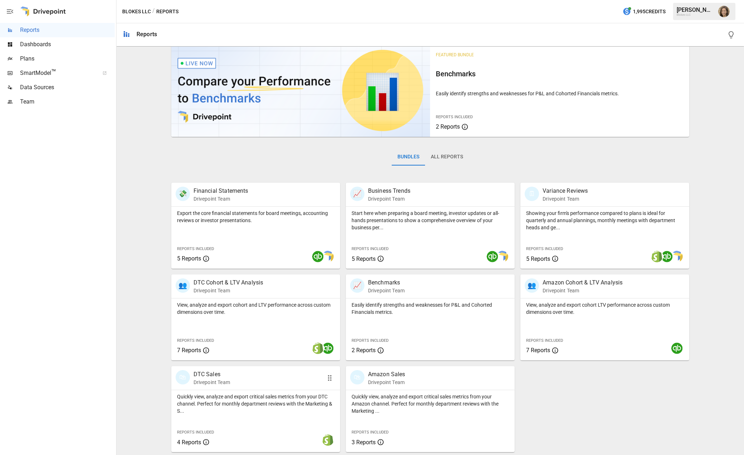
click at [238, 369] on p "Quickly view, analyze and export critical sales metrics from your DTC channel. …" at bounding box center [255, 403] width 157 height 21
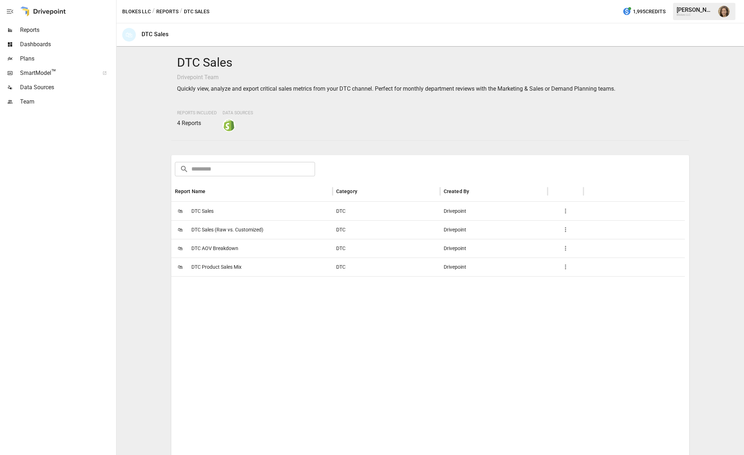
drag, startPoint x: 239, startPoint y: 338, endPoint x: 271, endPoint y: 363, distance: 40.9
click at [271, 363] on div at bounding box center [427, 415] width 513 height 279
click at [226, 353] on div at bounding box center [427, 415] width 513 height 279
click at [358, 126] on div "Reports Included 4 Reports Data Sources" at bounding box center [430, 119] width 507 height 24
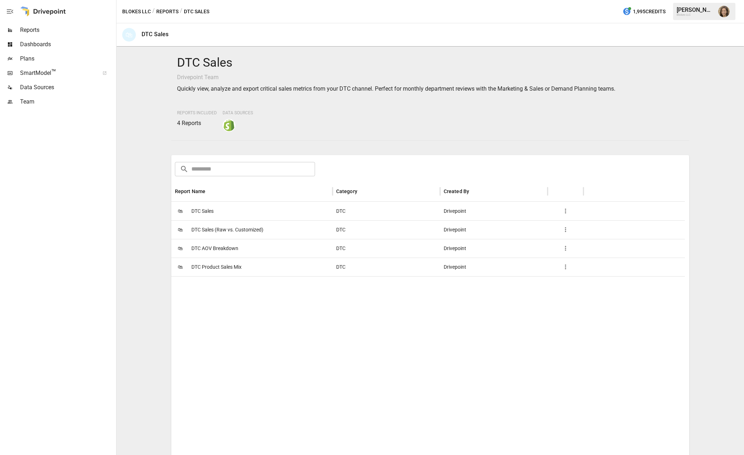
click at [167, 11] on button "Reports" at bounding box center [167, 11] width 22 height 9
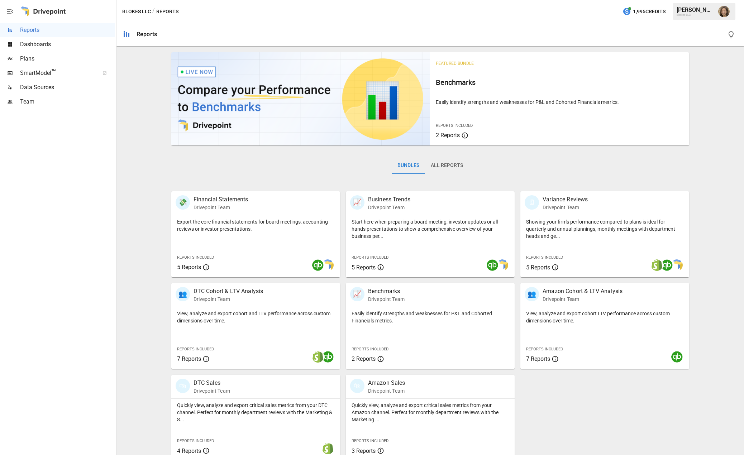
click at [598, 369] on div "💸 Financial Statements Drivepoint Team Export the core financial statements for…" at bounding box center [428, 323] width 524 height 275
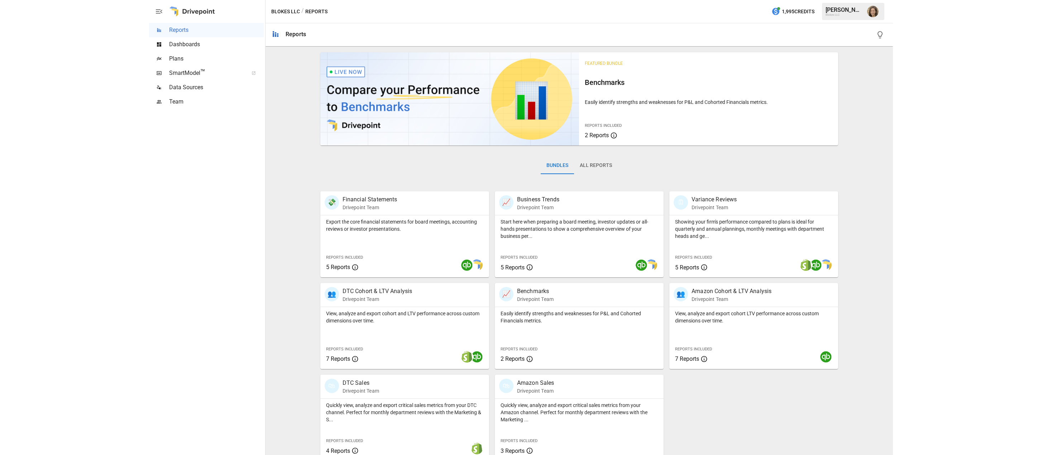
scroll to position [9, 0]
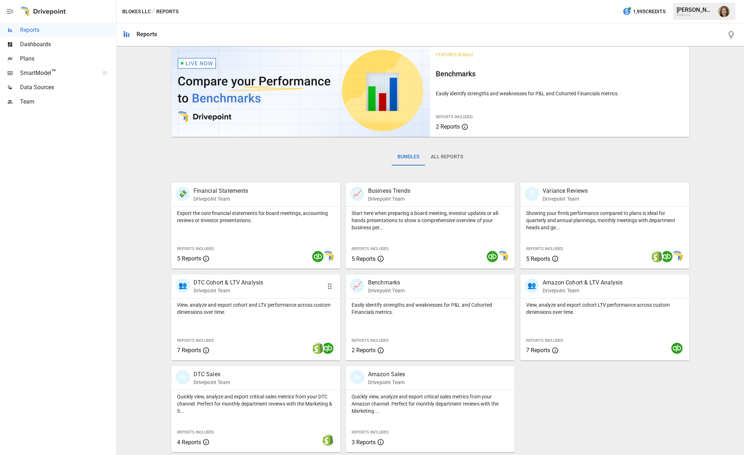
click at [205, 308] on p "View, analyze and export cohort and LTV performance across custom dimensions ov…" at bounding box center [255, 308] width 157 height 14
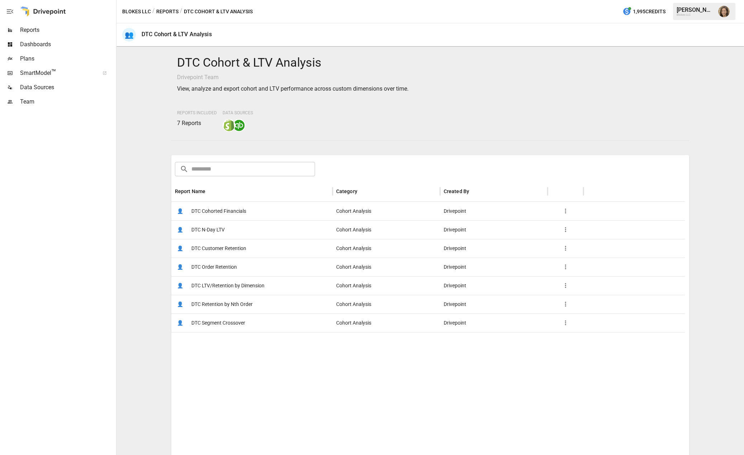
click at [228, 369] on div at bounding box center [427, 443] width 513 height 223
click at [232, 305] on span "DTC Retention by Nth Order" at bounding box center [221, 304] width 61 height 18
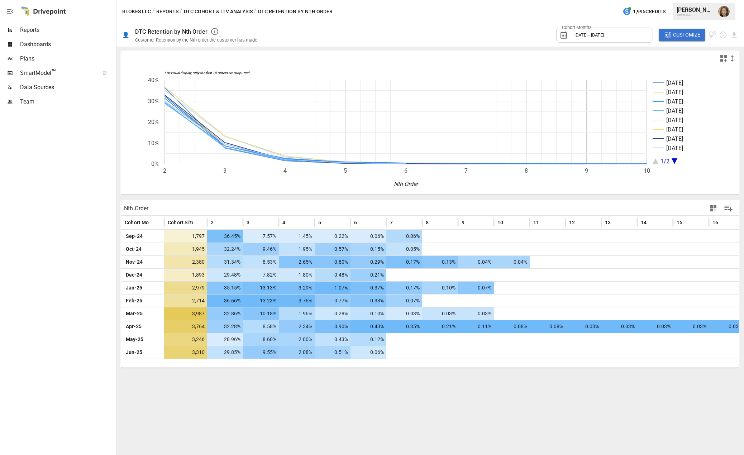
click at [278, 369] on div "For visual display, only the first 10 orders are outputted. [DATE] Oct [DATE] D…" at bounding box center [429, 251] width 627 height 408
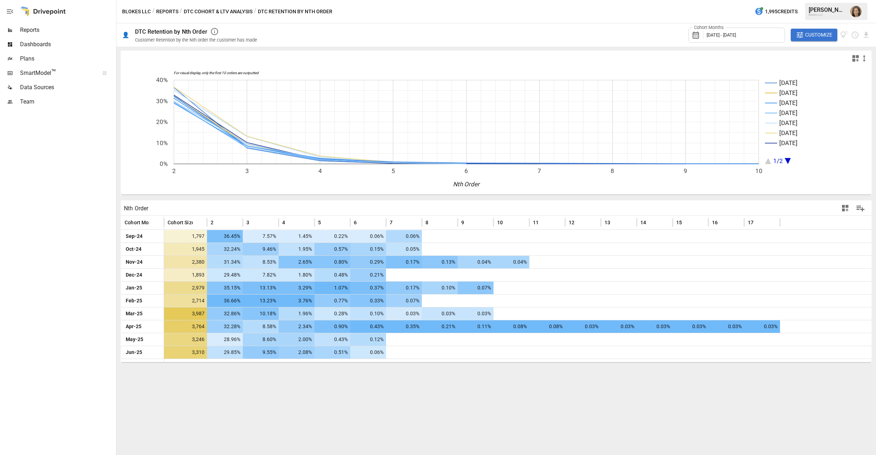
click at [687, 35] on icon "button" at bounding box center [800, 35] width 8 height 8
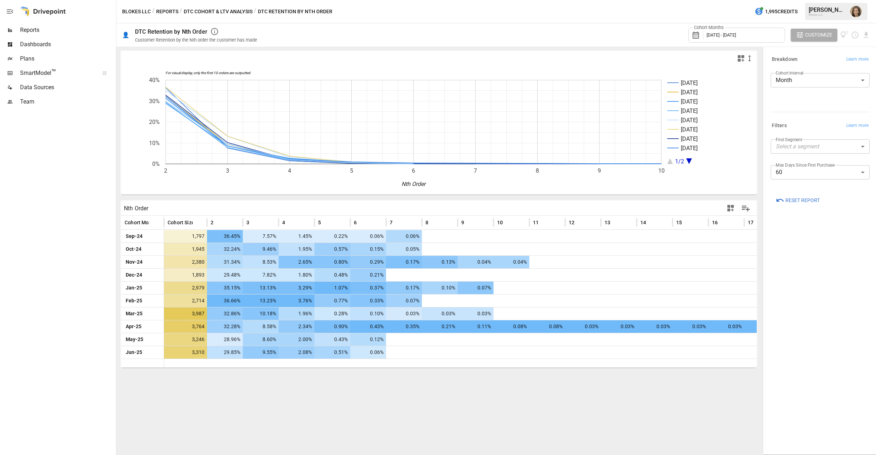
click at [687, 358] on div "Breakdown Learn more Cohort Interval Month ***** ​ Filters Learn more First Seg…" at bounding box center [820, 251] width 110 height 404
click at [687, 0] on body "Reports Dashboards Plans SmartModel ™ Data Sources Team Blokes LLC / Reports / …" at bounding box center [438, 0] width 876 height 0
click at [687, 287] on span "180" at bounding box center [820, 290] width 87 height 9
type input "***"
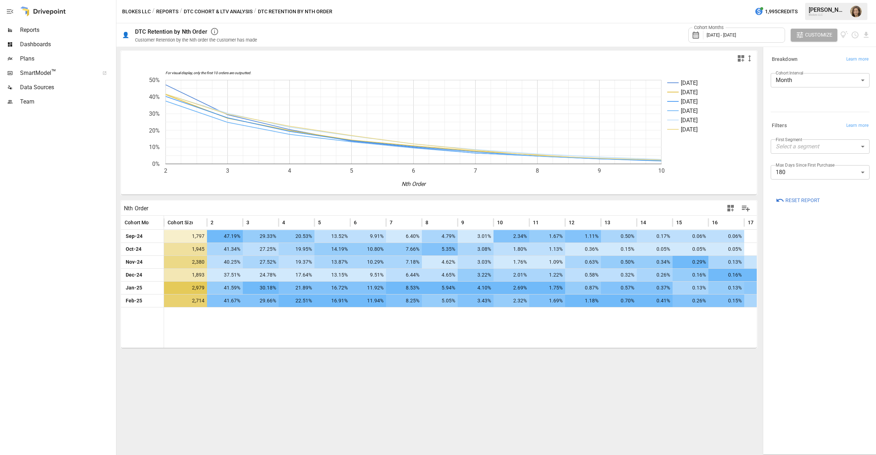
click at [399, 369] on div "For visual display, only the first 10 orders are outputted. [DATE] Oct [DATE] D…" at bounding box center [438, 251] width 645 height 408
click at [361, 369] on div "For visual display, only the first 10 orders are outputted. [DATE] Oct [DATE] D…" at bounding box center [438, 251] width 645 height 408
click at [466, 369] on div "For visual display, only the first 10 orders are outputted. [DATE] Oct [DATE] D…" at bounding box center [438, 251] width 645 height 408
click at [687, 330] on div at bounding box center [561, 327] width 795 height 41
click at [687, 335] on div at bounding box center [561, 327] width 795 height 41
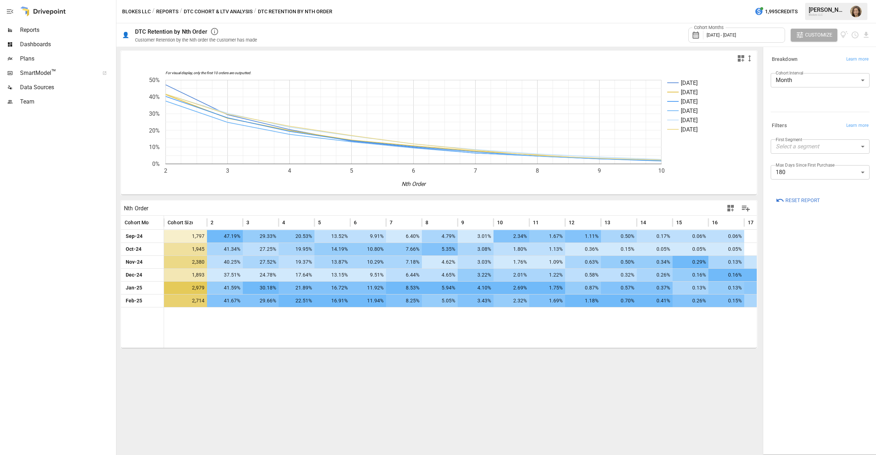
click at [687, 339] on div at bounding box center [561, 327] width 795 height 41
click at [687, 336] on div "For visual display, only the first 10 orders are outputted. [DATE] Oct [DATE] D…" at bounding box center [438, 197] width 639 height 297
click at [687, 35] on span "Customize" at bounding box center [818, 34] width 27 height 9
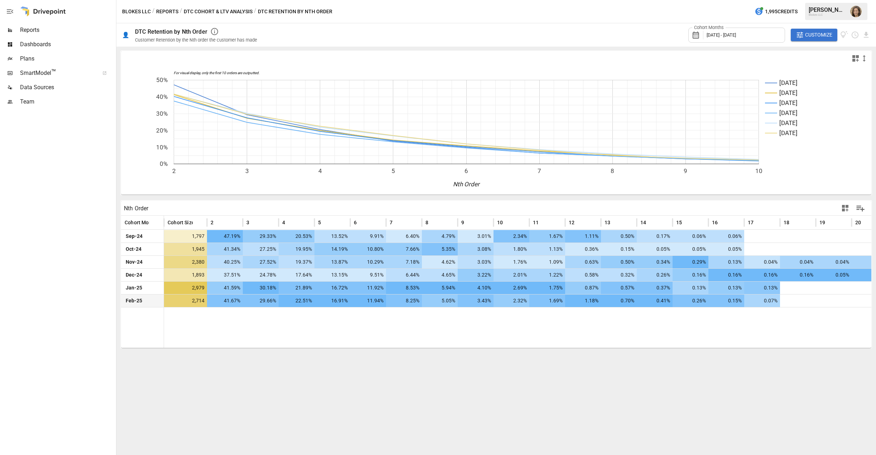
click at [687, 301] on div at bounding box center [834, 300] width 36 height 13
click at [687, 278] on div "0.05%" at bounding box center [870, 275] width 36 height 13
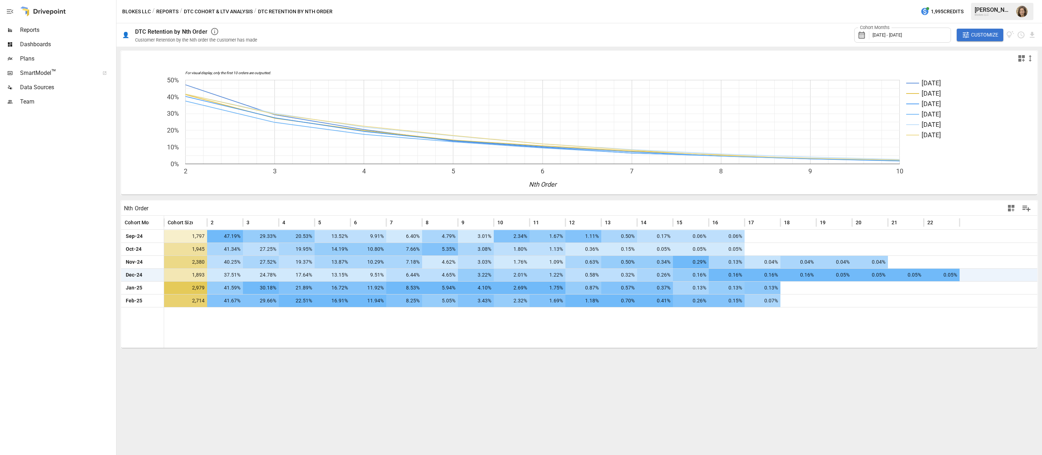
click at [687, 369] on div "For visual display, only the first 10 orders are outputted. [DATE] Oct [DATE] D…" at bounding box center [578, 251] width 925 height 408
